Goal: Check status

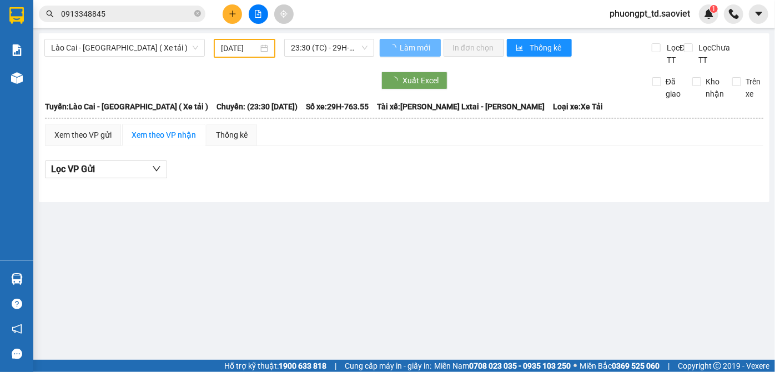
click at [125, 18] on input "0913348845" at bounding box center [126, 14] width 131 height 12
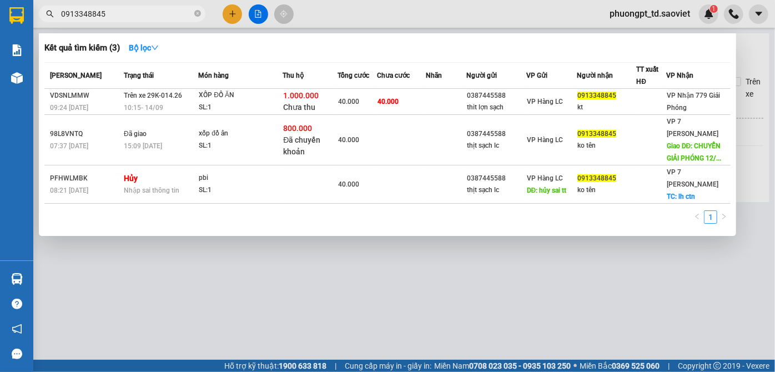
click at [125, 18] on input "0913348845" at bounding box center [126, 14] width 131 height 12
paste input "32105666"
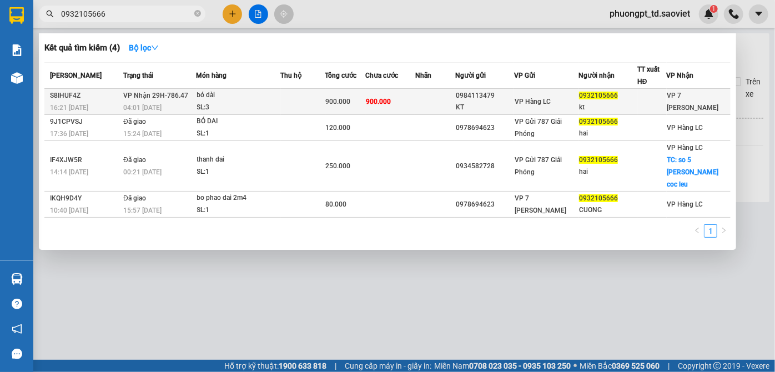
type input "0932105666"
click at [688, 99] on div "VP 7 [PERSON_NAME]" at bounding box center [699, 101] width 63 height 24
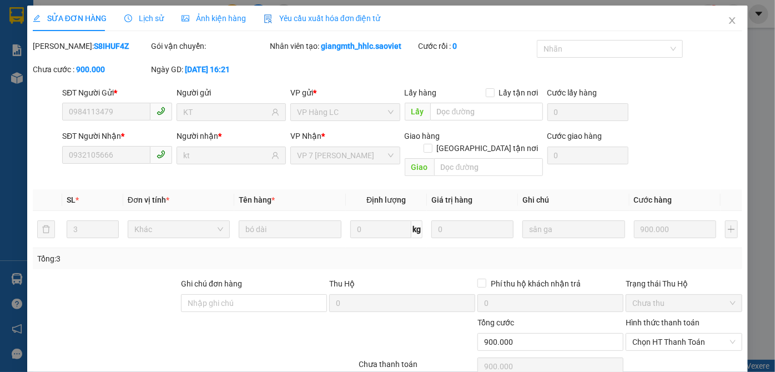
click at [130, 15] on span "Lịch sử" at bounding box center [143, 18] width 39 height 9
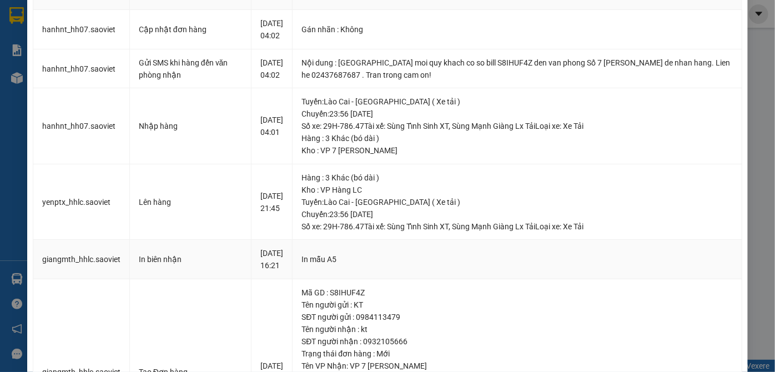
scroll to position [42, 0]
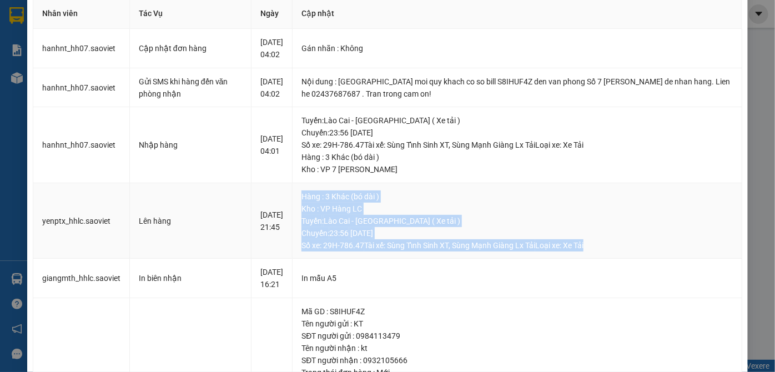
drag, startPoint x: 316, startPoint y: 218, endPoint x: 619, endPoint y: 274, distance: 309.1
click at [619, 252] on div "Hàng : 3 Khác (bó dài ) Kho : VP Hàng LC Tuyến : Lào Cai - [GEOGRAPHIC_DATA] ( …" at bounding box center [518, 221] width 432 height 61
click at [621, 252] on div "Tuyến : Lào Cai - [GEOGRAPHIC_DATA] ( Xe tải ) [GEOGRAPHIC_DATA]: 23:56 [DATE] …" at bounding box center [518, 233] width 432 height 37
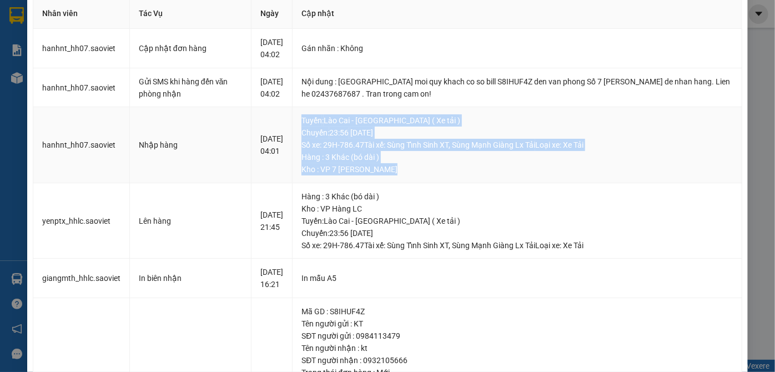
drag, startPoint x: 312, startPoint y: 141, endPoint x: 462, endPoint y: 194, distance: 159.7
click at [462, 183] on td "Tuyến : Lào Cai - [GEOGRAPHIC_DATA] ( Xe tải ) [GEOGRAPHIC_DATA]: 23:56 [DATE] …" at bounding box center [518, 145] width 450 height 76
click at [464, 183] on td "Tuyến : Lào Cai - [GEOGRAPHIC_DATA] ( Xe tải ) [GEOGRAPHIC_DATA]: 23:56 [DATE] …" at bounding box center [518, 145] width 450 height 76
drag, startPoint x: 423, startPoint y: 192, endPoint x: 308, endPoint y: 150, distance: 122.5
click at [308, 150] on td "Tuyến : Lào Cai - [GEOGRAPHIC_DATA] ( Xe tải ) [GEOGRAPHIC_DATA]: 23:56 [DATE] …" at bounding box center [518, 145] width 450 height 76
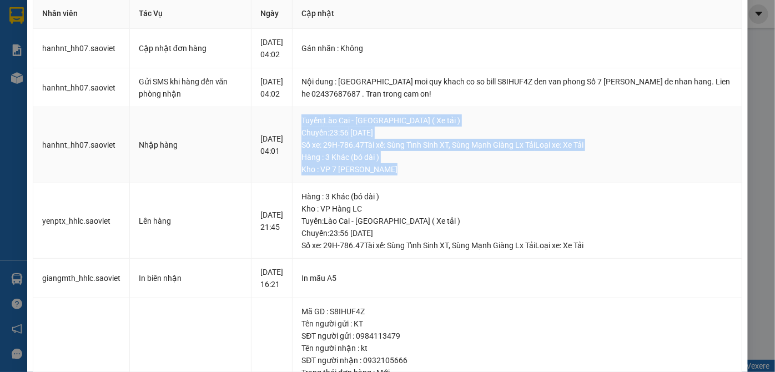
click at [308, 150] on td "Tuyến : Lào Cai - [GEOGRAPHIC_DATA] ( Xe tải ) [GEOGRAPHIC_DATA]: 23:56 [DATE] …" at bounding box center [518, 145] width 450 height 76
drag, startPoint x: 311, startPoint y: 143, endPoint x: 475, endPoint y: 196, distance: 172.9
click at [475, 183] on td "Tuyến : Lào Cai - [GEOGRAPHIC_DATA] ( Xe tải ) [GEOGRAPHIC_DATA]: 23:56 [DATE] …" at bounding box center [518, 145] width 450 height 76
click at [476, 176] on div "Kho : VP 7 [PERSON_NAME]" at bounding box center [518, 169] width 432 height 12
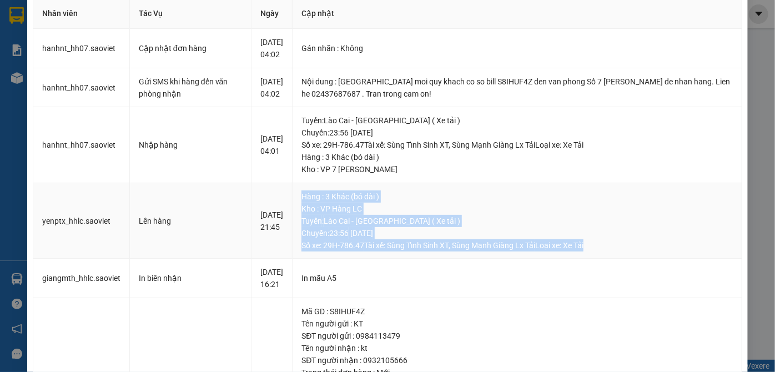
drag, startPoint x: 617, startPoint y: 273, endPoint x: 306, endPoint y: 211, distance: 317.4
click at [306, 211] on td "Hàng : 3 Khác (bó dài ) Kho : VP Hàng LC Tuyến : Lào Cai - [GEOGRAPHIC_DATA] ( …" at bounding box center [518, 221] width 450 height 76
click at [441, 203] on div "Hàng : 3 Khác (bó dài )" at bounding box center [518, 197] width 432 height 12
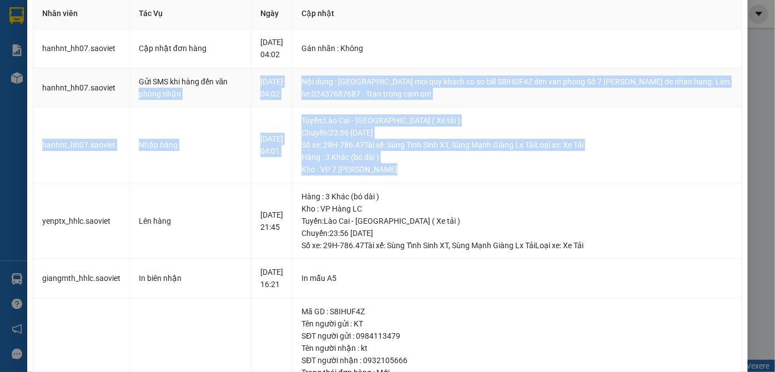
drag, startPoint x: 438, startPoint y: 198, endPoint x: 234, endPoint y: 95, distance: 229.1
click at [234, 95] on tbody "hanhnt_hh07.saoviet Cập nhật đơn hàng [DATE] 04:02 Gán nhãn : Không hanhnt_hh…" at bounding box center [387, 256] width 709 height 455
click at [241, 100] on div "Gửi SMS khi hàng đến văn phòng nhận" at bounding box center [191, 88] width 104 height 24
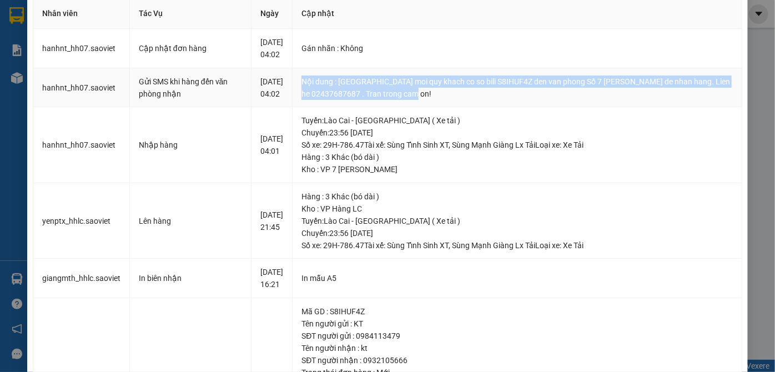
drag, startPoint x: 311, startPoint y: 96, endPoint x: 478, endPoint y: 110, distance: 167.8
click at [478, 108] on td "Nội dung : [GEOGRAPHIC_DATA] moi quy khach co so bill S8IHUF4Z den van phong Số…" at bounding box center [518, 87] width 450 height 39
click at [452, 108] on td "Nội dung : [GEOGRAPHIC_DATA] moi quy khach co so bill S8IHUF4Z den van phong Số…" at bounding box center [518, 87] width 450 height 39
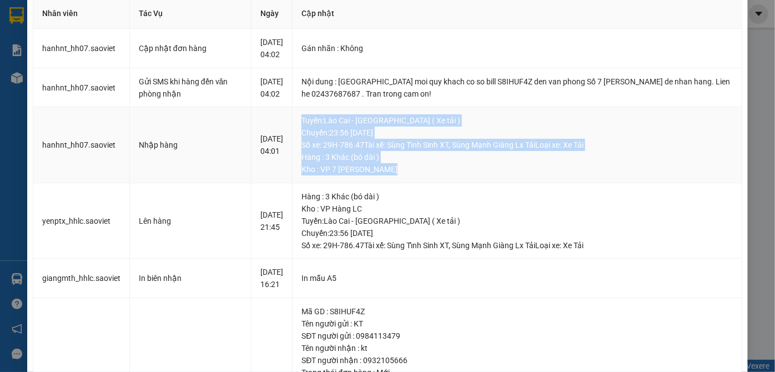
drag, startPoint x: 307, startPoint y: 144, endPoint x: 461, endPoint y: 198, distance: 162.9
click at [461, 183] on td "Tuyến : Lào Cai - [GEOGRAPHIC_DATA] ( Xe tải ) [GEOGRAPHIC_DATA]: 23:56 [DATE] …" at bounding box center [518, 145] width 450 height 76
click at [461, 176] on div "Kho : VP 7 [PERSON_NAME]" at bounding box center [518, 169] width 432 height 12
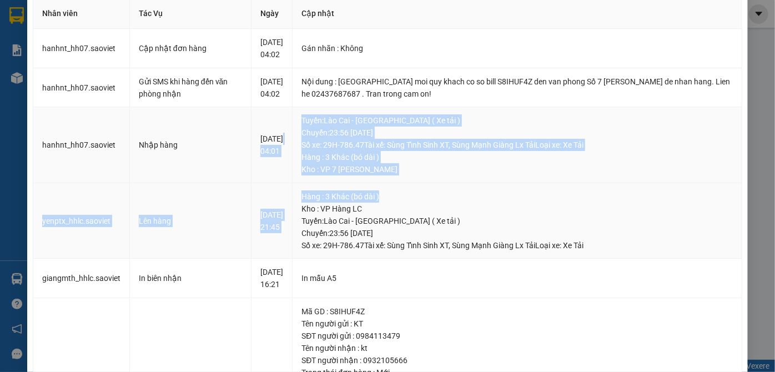
drag, startPoint x: 306, startPoint y: 138, endPoint x: 439, endPoint y: 209, distance: 150.3
click at [439, 209] on tbody "hanhnt_hh07.saoviet Cập nhật đơn hàng [DATE] 04:02 Gán nhãn : Không hanhnt_hh…" at bounding box center [387, 256] width 709 height 455
click at [467, 203] on div "Hàng : 3 Khác (bó dài )" at bounding box center [518, 197] width 432 height 12
drag, startPoint x: 266, startPoint y: 154, endPoint x: 625, endPoint y: 282, distance: 381.4
click at [625, 282] on tbody "hanhnt_hh07.saoviet Cập nhật đơn hàng [DATE] 04:02 Gán nhãn : Không hanhnt_hh…" at bounding box center [387, 256] width 709 height 455
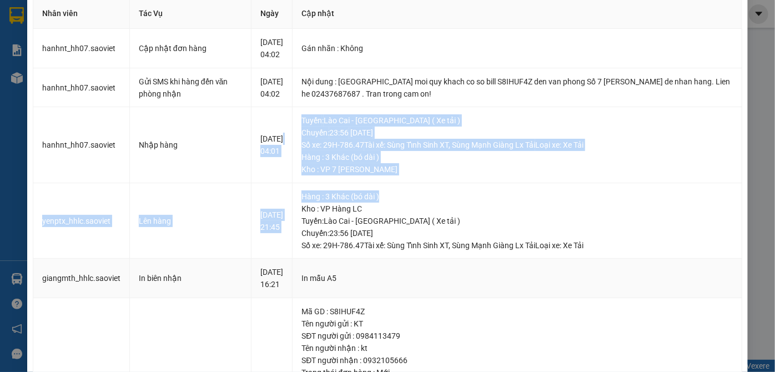
drag, startPoint x: 624, startPoint y: 282, endPoint x: 547, endPoint y: 304, distance: 80.2
click at [623, 282] on td "In mẫu A5" at bounding box center [518, 278] width 450 height 39
click at [406, 293] on td "In mẫu A5" at bounding box center [518, 278] width 450 height 39
drag, startPoint x: 619, startPoint y: 268, endPoint x: 309, endPoint y: 105, distance: 349.6
click at [221, 76] on tbody "hanhnt_hh07.saoviet Cập nhật đơn hàng [DATE] 04:02 Gán nhãn : Không hanhnt_hh…" at bounding box center [387, 256] width 709 height 455
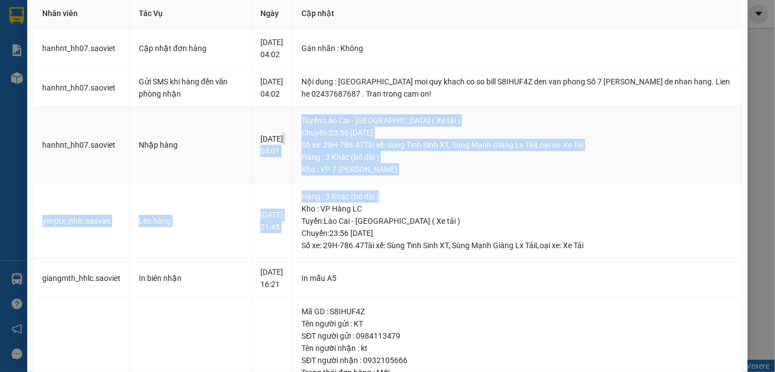
click at [467, 131] on td "Tuyến : Lào Cai - [GEOGRAPHIC_DATA] ( Xe tải ) [GEOGRAPHIC_DATA]: 23:56 [DATE] …" at bounding box center [518, 145] width 450 height 76
click at [446, 108] on td "Nội dung : [GEOGRAPHIC_DATA] moi quy khach co so bill S8IHUF4Z den van phong Số…" at bounding box center [518, 87] width 450 height 39
click at [481, 108] on td "Nội dung : [GEOGRAPHIC_DATA] moi quy khach co so bill S8IHUF4Z den van phong Số…" at bounding box center [518, 87] width 450 height 39
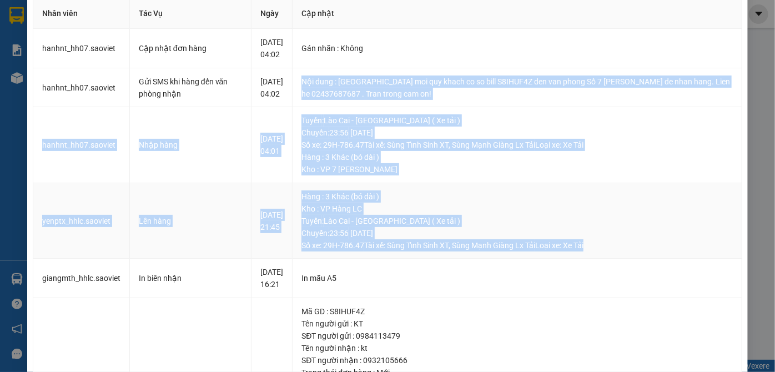
drag, startPoint x: 309, startPoint y: 94, endPoint x: 652, endPoint y: 271, distance: 385.9
click at [652, 271] on tbody "hanhnt_hh07.saoviet Cập nhật đơn hàng [DATE] 04:02 Gán nhãn : Không hanhnt_hh…" at bounding box center [387, 256] width 709 height 455
click at [652, 252] on div "Tuyến : Lào Cai - [GEOGRAPHIC_DATA] ( Xe tải ) [GEOGRAPHIC_DATA]: 23:56 [DATE] …" at bounding box center [518, 233] width 432 height 37
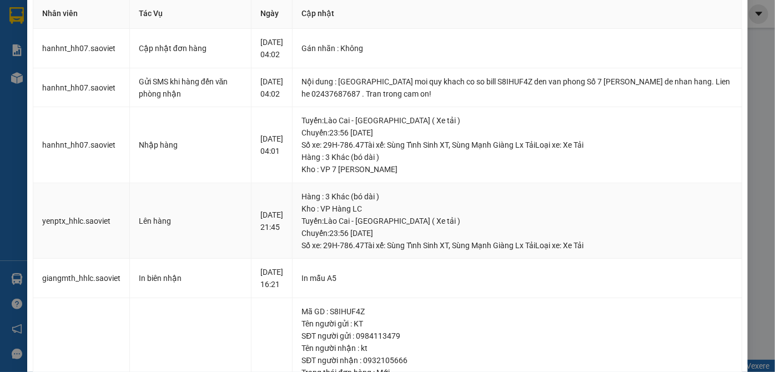
scroll to position [0, 0]
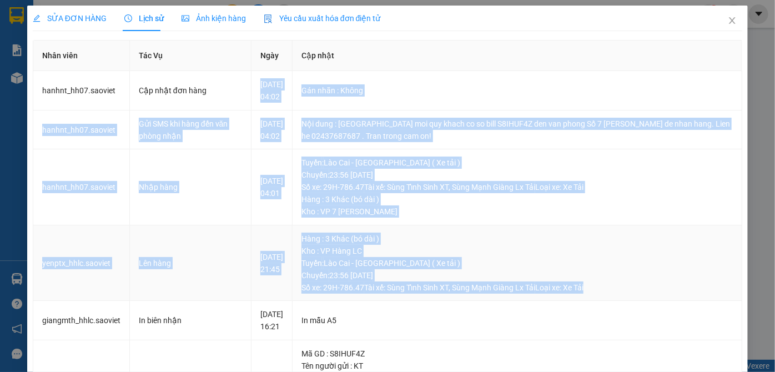
drag, startPoint x: 255, startPoint y: 77, endPoint x: 648, endPoint y: 316, distance: 460.4
click at [648, 316] on tbody "hanhnt_hh07.saoviet Cập nhật đơn hàng [DATE] 04:02 Gán nhãn : Không hanhnt_hh…" at bounding box center [387, 298] width 709 height 455
click at [646, 294] on div "Tuyến : Lào Cai - [GEOGRAPHIC_DATA] ( Xe tải ) [GEOGRAPHIC_DATA]: 23:56 [DATE] …" at bounding box center [518, 275] width 432 height 37
drag, startPoint x: 39, startPoint y: 97, endPoint x: 600, endPoint y: 307, distance: 599.1
click at [599, 308] on tbody "hanhnt_hh07.saoviet Cập nhật đơn hàng [DATE] 04:02 Gán nhãn : Không hanhnt_hh…" at bounding box center [387, 298] width 709 height 455
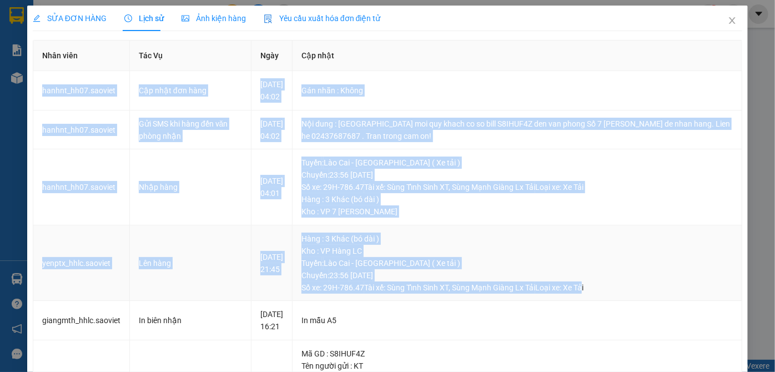
click at [610, 294] on div "Tuyến : Lào Cai - [GEOGRAPHIC_DATA] ( Xe tải ) [GEOGRAPHIC_DATA]: 23:56 [DATE] …" at bounding box center [518, 275] width 432 height 37
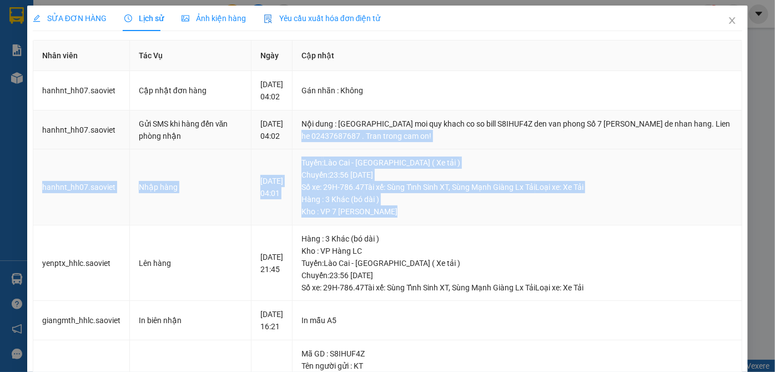
drag, startPoint x: 418, startPoint y: 242, endPoint x: 306, endPoint y: 170, distance: 132.7
click at [306, 170] on tbody "hanhnt_hh07.saoviet Cập nhật đơn hàng [DATE] 04:02 Gán nhãn : Không hanhnt_hh…" at bounding box center [387, 298] width 709 height 455
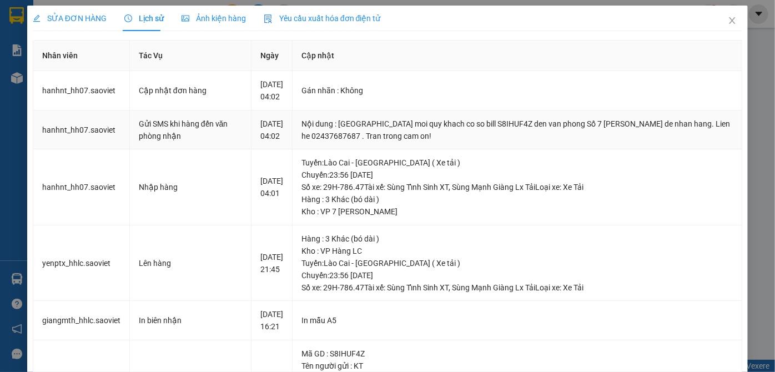
click at [293, 150] on td "[DATE] 04:02" at bounding box center [272, 130] width 41 height 39
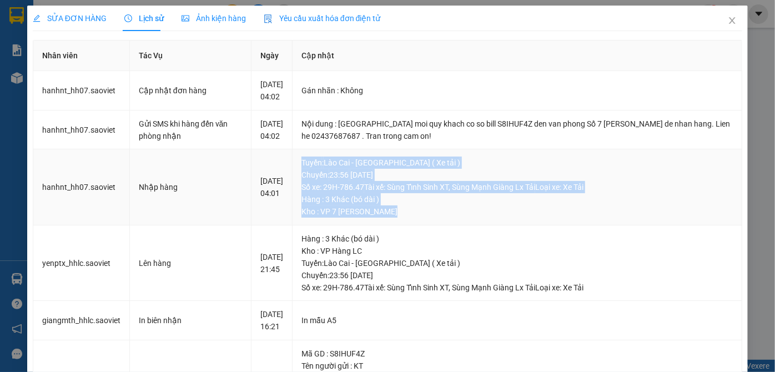
drag, startPoint x: 307, startPoint y: 184, endPoint x: 461, endPoint y: 247, distance: 166.2
click at [453, 226] on td "Tuyến : Lào Cai - [GEOGRAPHIC_DATA] ( Xe tải ) [GEOGRAPHIC_DATA]: 23:56 [DATE] …" at bounding box center [518, 187] width 450 height 76
click at [461, 226] on td "Tuyến : Lào Cai - [GEOGRAPHIC_DATA] ( Xe tải ) [GEOGRAPHIC_DATA]: 23:56 [DATE] …" at bounding box center [518, 187] width 450 height 76
click at [438, 226] on td "Tuyến : Lào Cai - [GEOGRAPHIC_DATA] ( Xe tải ) [GEOGRAPHIC_DATA]: 23:56 [DATE] …" at bounding box center [518, 187] width 450 height 76
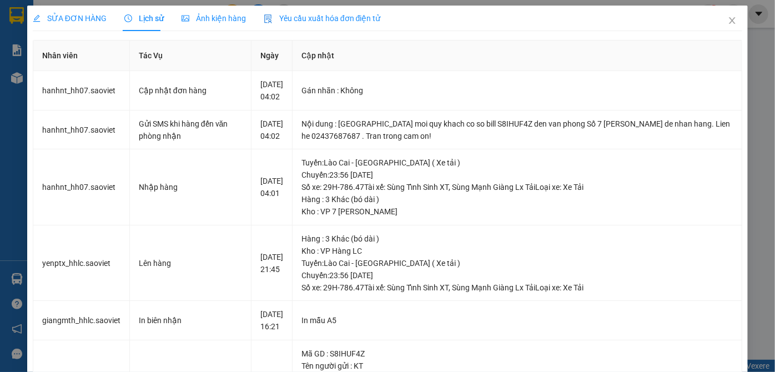
click at [199, 24] on div "Ảnh kiện hàng" at bounding box center [214, 18] width 64 height 12
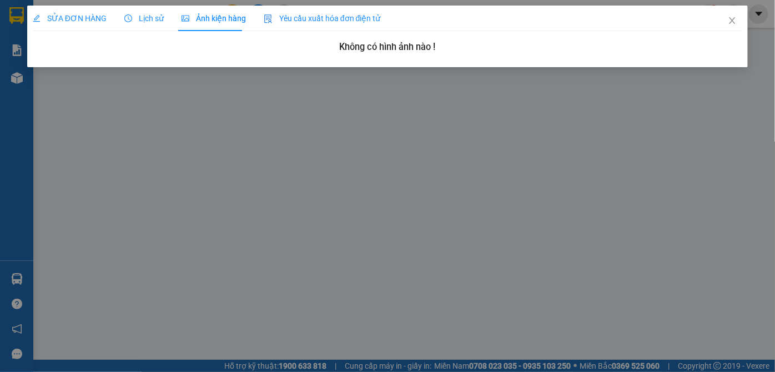
click at [149, 18] on span "Lịch sử" at bounding box center [143, 18] width 39 height 9
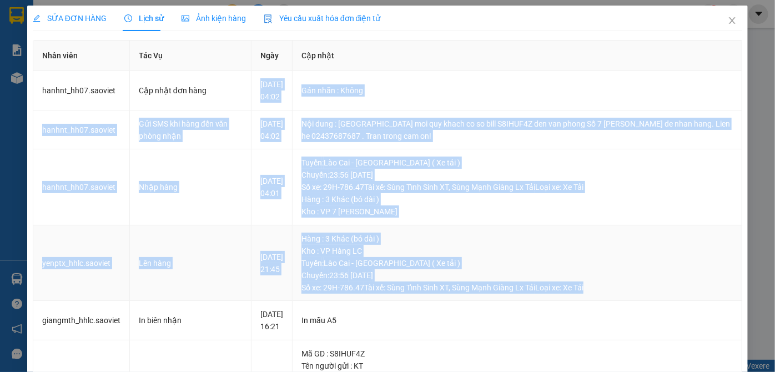
drag, startPoint x: 261, startPoint y: 84, endPoint x: 637, endPoint y: 316, distance: 441.7
click at [637, 316] on tbody "hanhnt_hh07.saoviet Cập nhật đơn hàng [DATE] 04:02 Gán nhãn : Không hanhnt_hh…" at bounding box center [387, 298] width 709 height 455
click at [492, 284] on div "Tuyến : Lào Cai - [GEOGRAPHIC_DATA] ( Xe tải ) [GEOGRAPHIC_DATA]: 23:56 [DATE] …" at bounding box center [518, 275] width 432 height 37
drag, startPoint x: 618, startPoint y: 317, endPoint x: 55, endPoint y: 88, distance: 607.7
click at [41, 77] on tbody "hanhnt_hh07.saoviet Cập nhật đơn hàng [DATE] 04:02 Gán nhãn : Không hanhnt_hh…" at bounding box center [387, 298] width 709 height 455
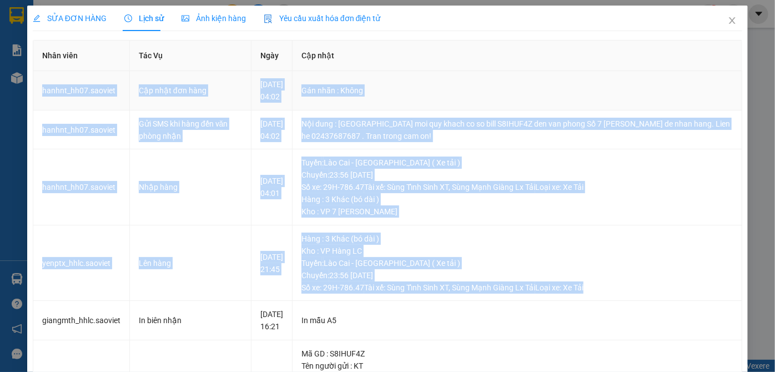
click at [123, 86] on td "hanhnt_hh07.saoviet" at bounding box center [81, 90] width 97 height 39
drag, startPoint x: 36, startPoint y: 92, endPoint x: 616, endPoint y: 314, distance: 620.9
click at [616, 314] on tbody "hanhnt_hh07.saoviet Cập nhật đơn hàng [DATE] 04:02 Gán nhãn : Không hanhnt_hh…" at bounding box center [387, 298] width 709 height 455
click at [616, 294] on div "Tuyến : Lào Cai - [GEOGRAPHIC_DATA] ( Xe tải ) [GEOGRAPHIC_DATA]: 23:56 [DATE] …" at bounding box center [518, 275] width 432 height 37
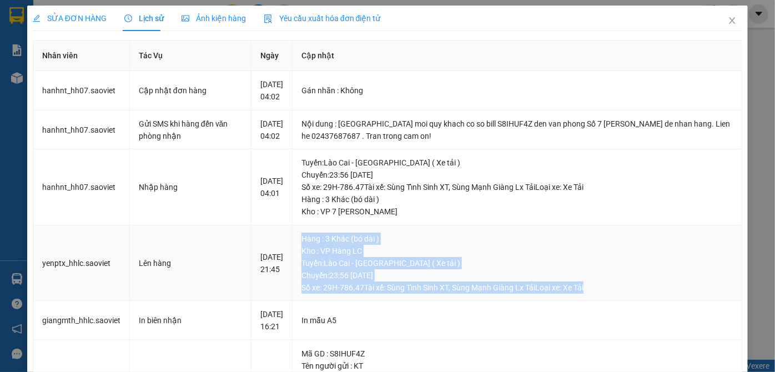
drag, startPoint x: 311, startPoint y: 261, endPoint x: 608, endPoint y: 318, distance: 302.6
click at [608, 302] on td "Hàng : 3 Khác (bó dài ) Kho : VP Hàng LC Tuyến : Lào Cai - [GEOGRAPHIC_DATA] ( …" at bounding box center [518, 264] width 450 height 76
drag, startPoint x: 257, startPoint y: 273, endPoint x: 634, endPoint y: 314, distance: 379.4
click at [634, 302] on tr "yenptx_hhlc.saoviet Lên hàng [DATE] 21:45 Hàng : 3 Khác (bó dài ) Kho : VP Hàng…" at bounding box center [387, 264] width 709 height 76
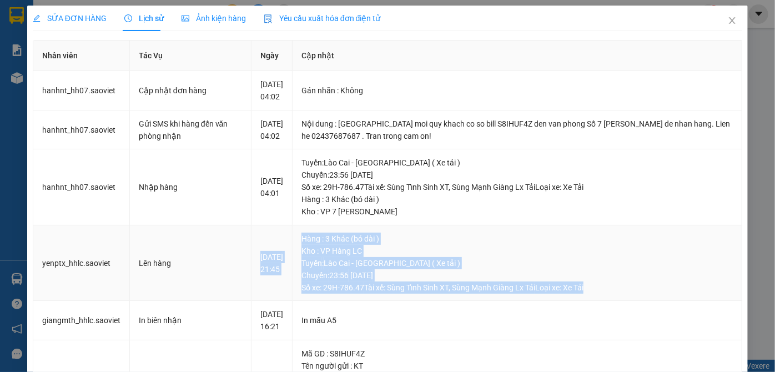
click at [634, 294] on div "Tuyến : Lào Cai - [GEOGRAPHIC_DATA] ( Xe tải ) [GEOGRAPHIC_DATA]: 23:56 [DATE] …" at bounding box center [518, 275] width 432 height 37
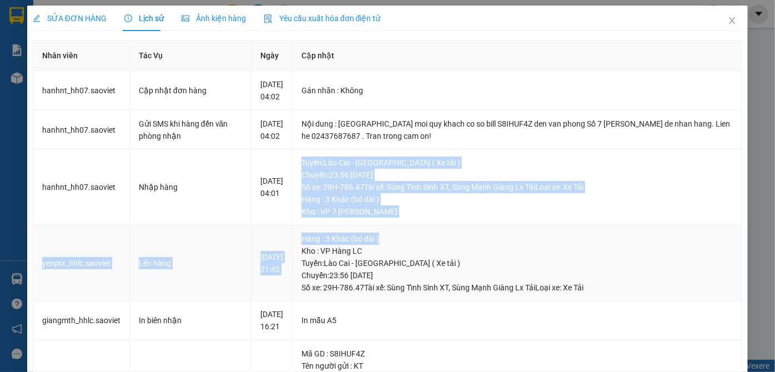
drag, startPoint x: 311, startPoint y: 184, endPoint x: 483, endPoint y: 259, distance: 187.8
click at [483, 259] on tbody "hanhnt_hh07.saoviet Cập nhật đơn hàng [DATE] 04:02 Gán nhãn : Không hanhnt_hh…" at bounding box center [387, 298] width 709 height 455
click at [492, 245] on div "Hàng : 3 Khác (bó dài )" at bounding box center [518, 239] width 432 height 12
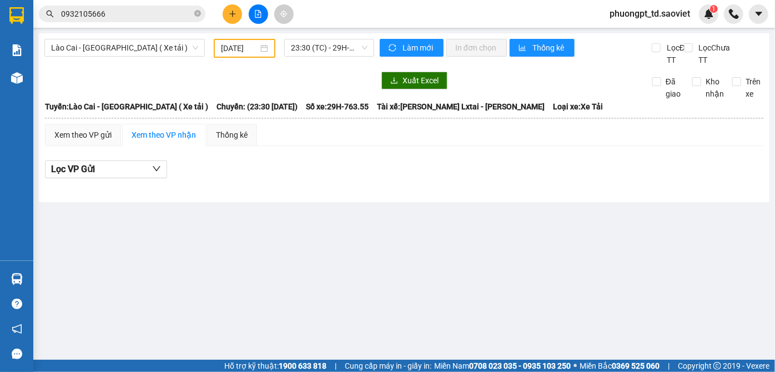
click at [163, 14] on input "0932105666" at bounding box center [126, 14] width 131 height 12
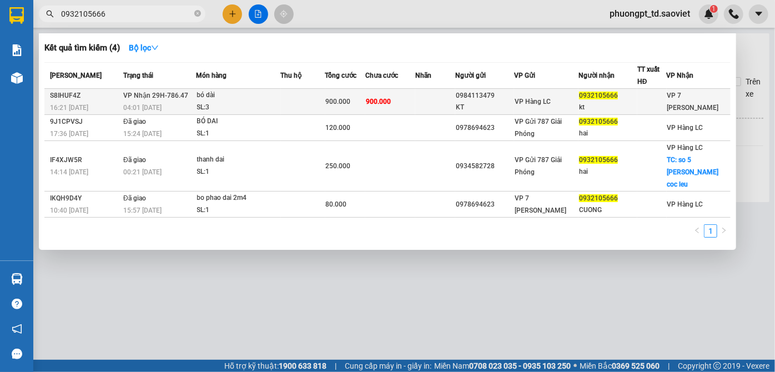
click at [551, 102] on span "VP Hàng LC" at bounding box center [533, 102] width 36 height 8
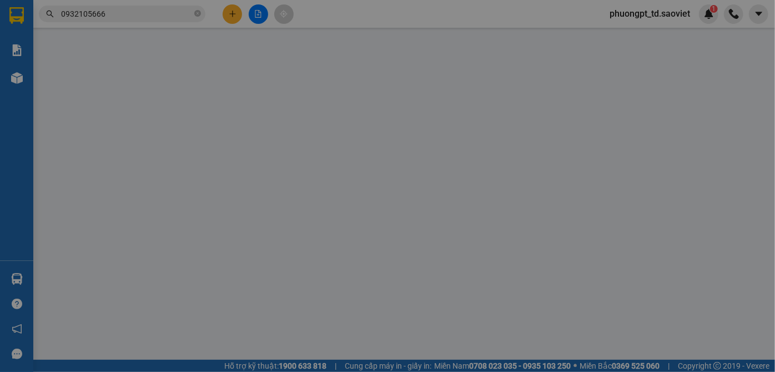
type input "0984113479"
type input "KT"
type input "0932105666"
type input "kt"
type input "900.000"
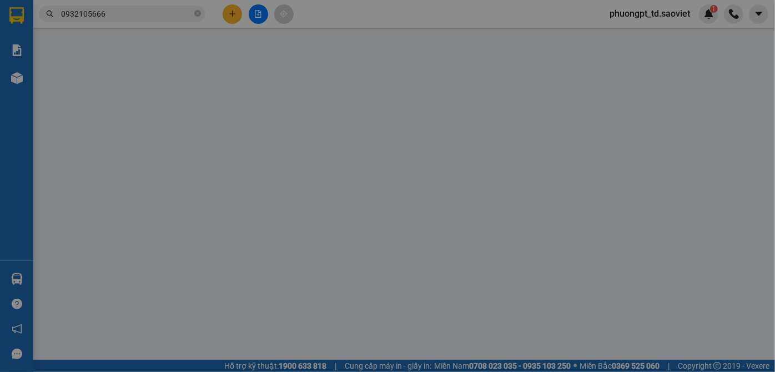
type input "900.000"
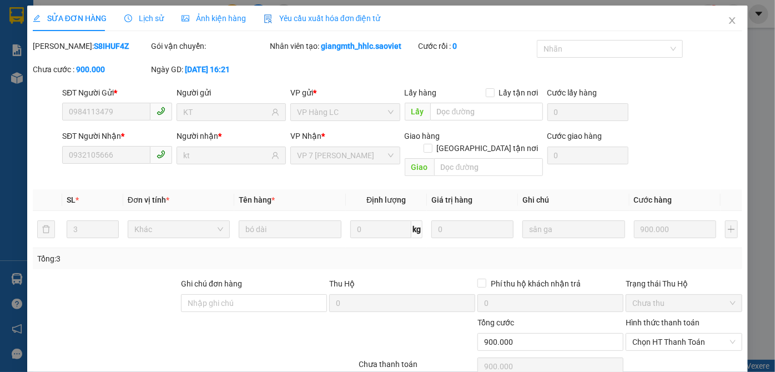
click at [137, 21] on span "Lịch sử" at bounding box center [143, 18] width 39 height 9
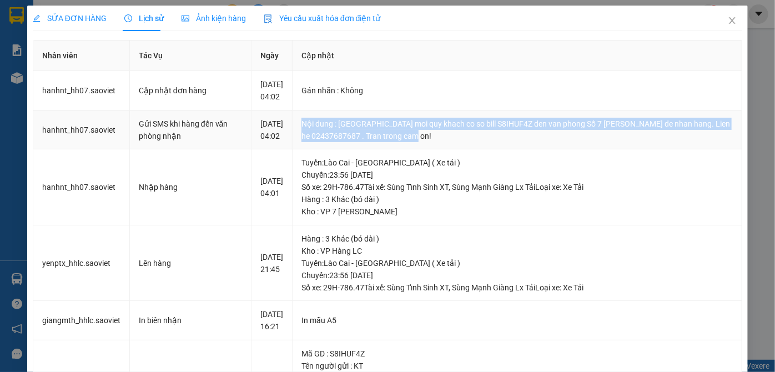
drag, startPoint x: 351, startPoint y: 148, endPoint x: 518, endPoint y: 166, distance: 167.6
click at [518, 150] on td "Nội dung : [GEOGRAPHIC_DATA] moi quy khach co so bill S8IHUF4Z den van phong Số…" at bounding box center [518, 130] width 450 height 39
click at [520, 150] on td "Nội dung : [GEOGRAPHIC_DATA] moi quy khach co so bill S8IHUF4Z den van phong Số…" at bounding box center [518, 130] width 450 height 39
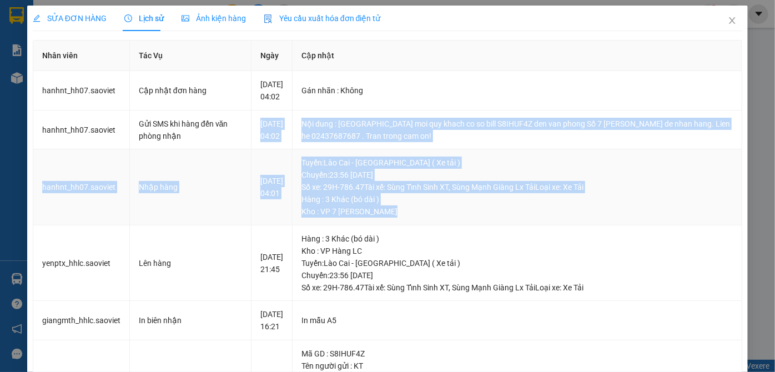
drag, startPoint x: 276, startPoint y: 138, endPoint x: 620, endPoint y: 240, distance: 359.3
click at [620, 240] on tbody "hanhnt_hh07.saoviet Cập nhật đơn hàng [DATE] 04:02 Gán nhãn : Không hanhnt_hh…" at bounding box center [387, 298] width 709 height 455
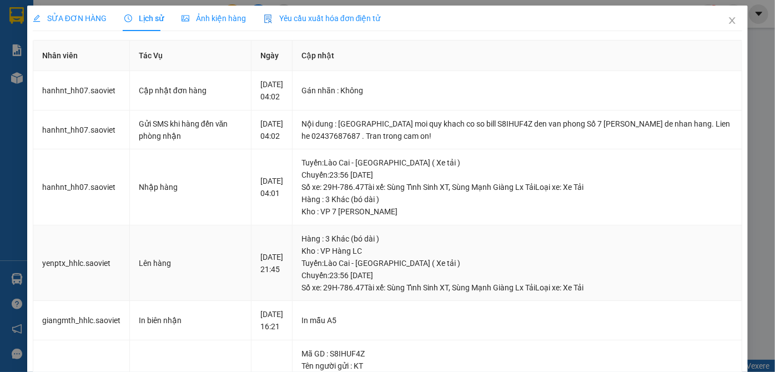
click at [581, 245] on div "Hàng : 3 Khác (bó dài )" at bounding box center [518, 239] width 432 height 12
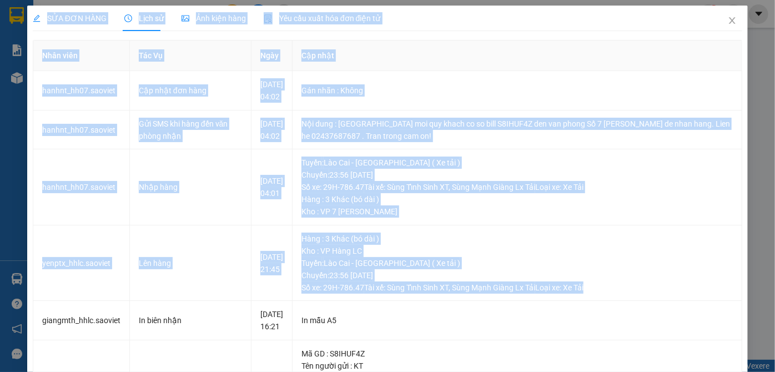
drag, startPoint x: 476, startPoint y: 301, endPoint x: 28, endPoint y: 49, distance: 513.6
click at [11, 31] on div "SỬA ĐƠN HÀNG Lịch sử Ảnh kiện hàng Yêu cầu xuất hóa đơn điện tử Total Paid Fee …" at bounding box center [387, 186] width 775 height 372
click at [223, 186] on td "Nhập hàng" at bounding box center [191, 187] width 122 height 76
